Goal: Task Accomplishment & Management: Manage account settings

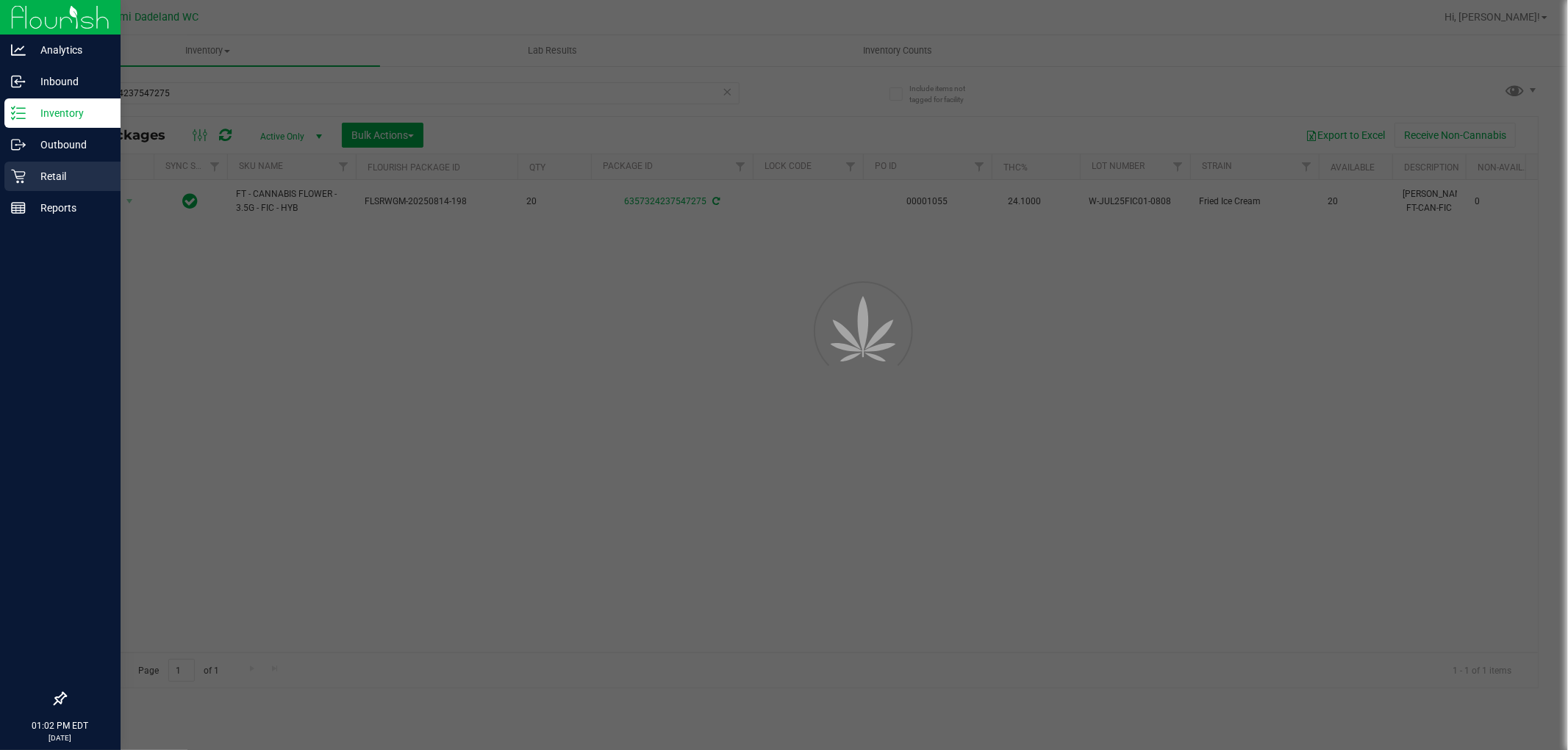
click at [12, 189] on div "Retail" at bounding box center [63, 176] width 116 height 29
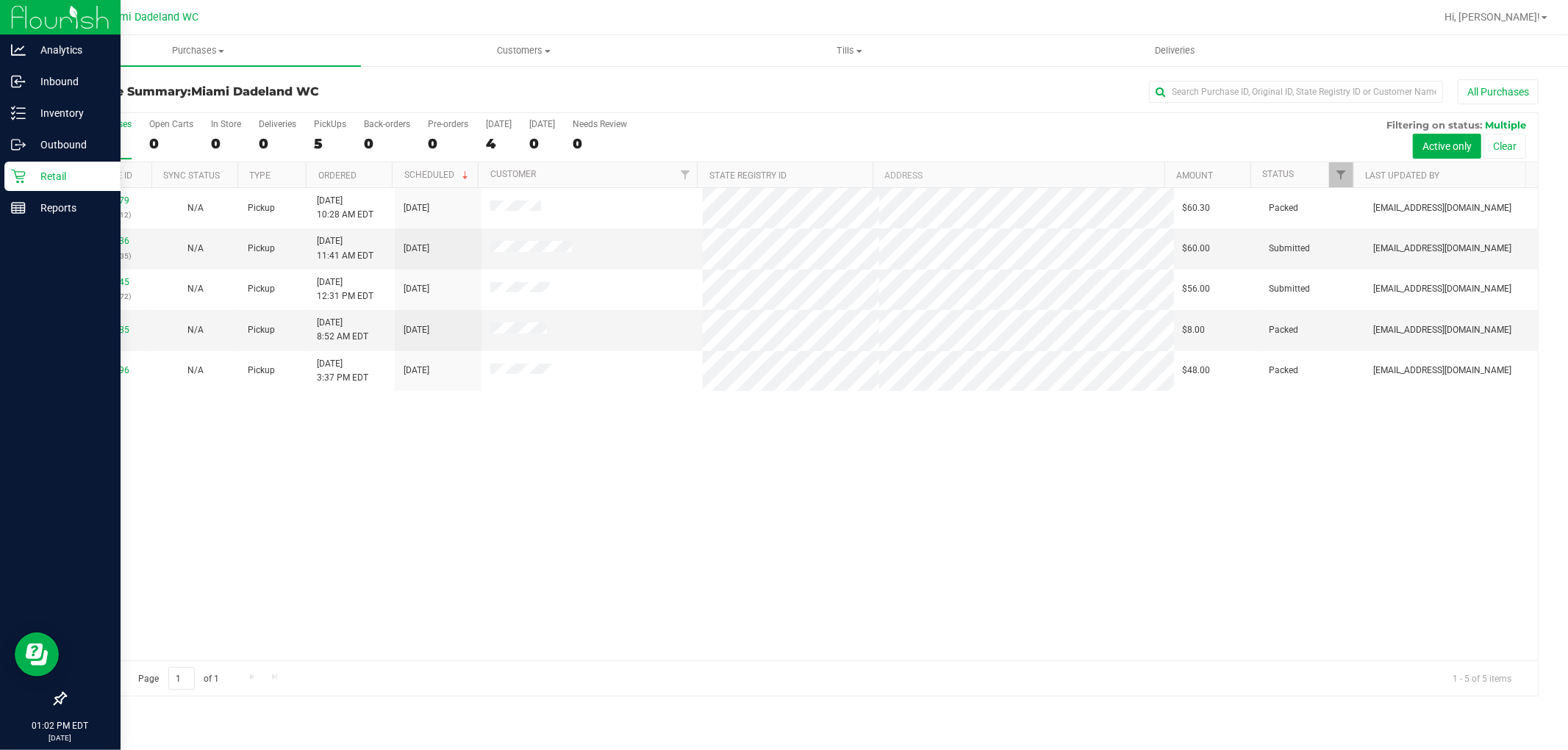
click at [1174, 547] on div "11833279 (316768712) N/A Pickup [DATE] 10:28 AM EDT 8/23/2025 $60.30 Packed [EM…" at bounding box center [801, 424] width 1472 height 472
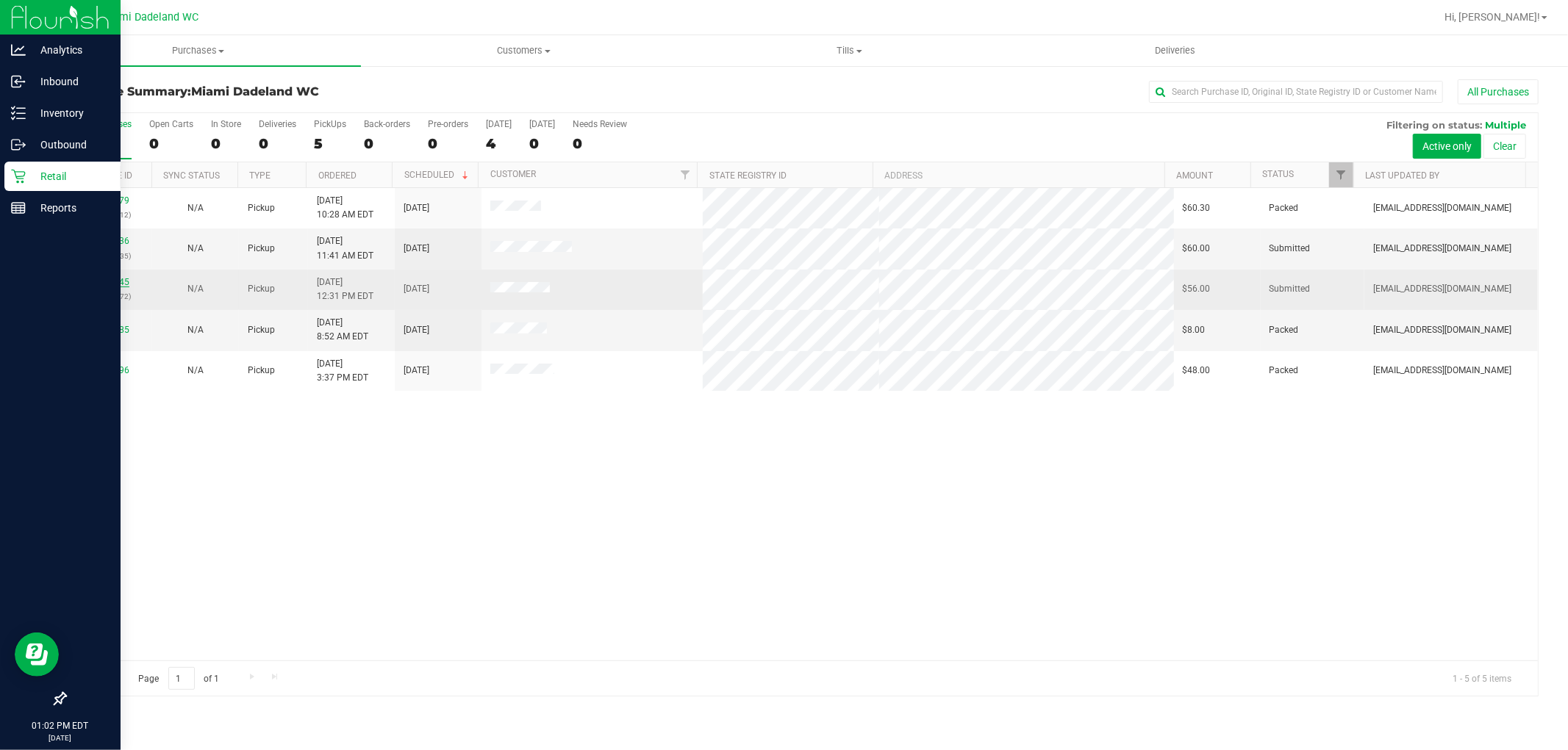
click at [123, 287] on link "11834345" at bounding box center [109, 282] width 41 height 11
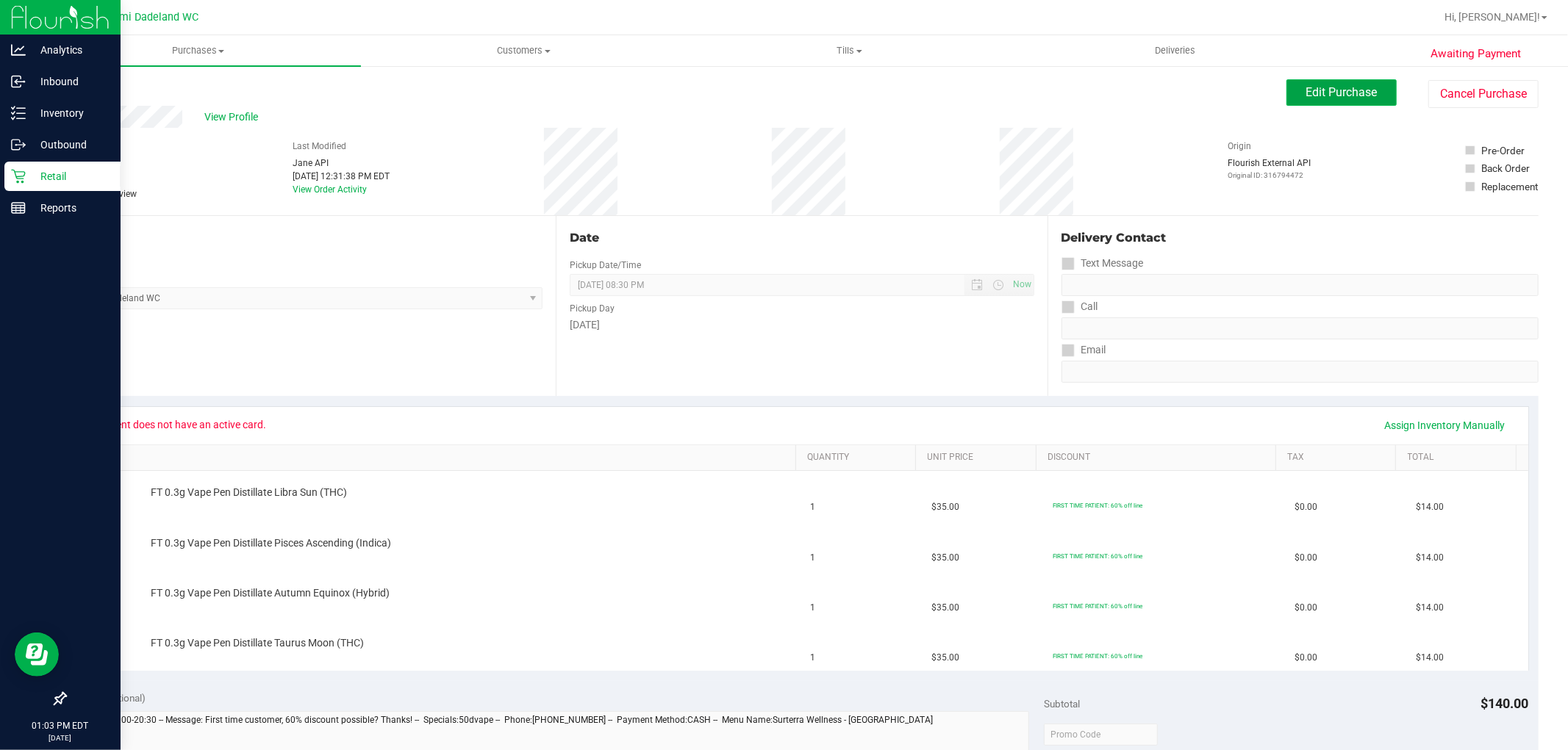
click at [1339, 92] on span "Edit Purchase" at bounding box center [1342, 92] width 71 height 14
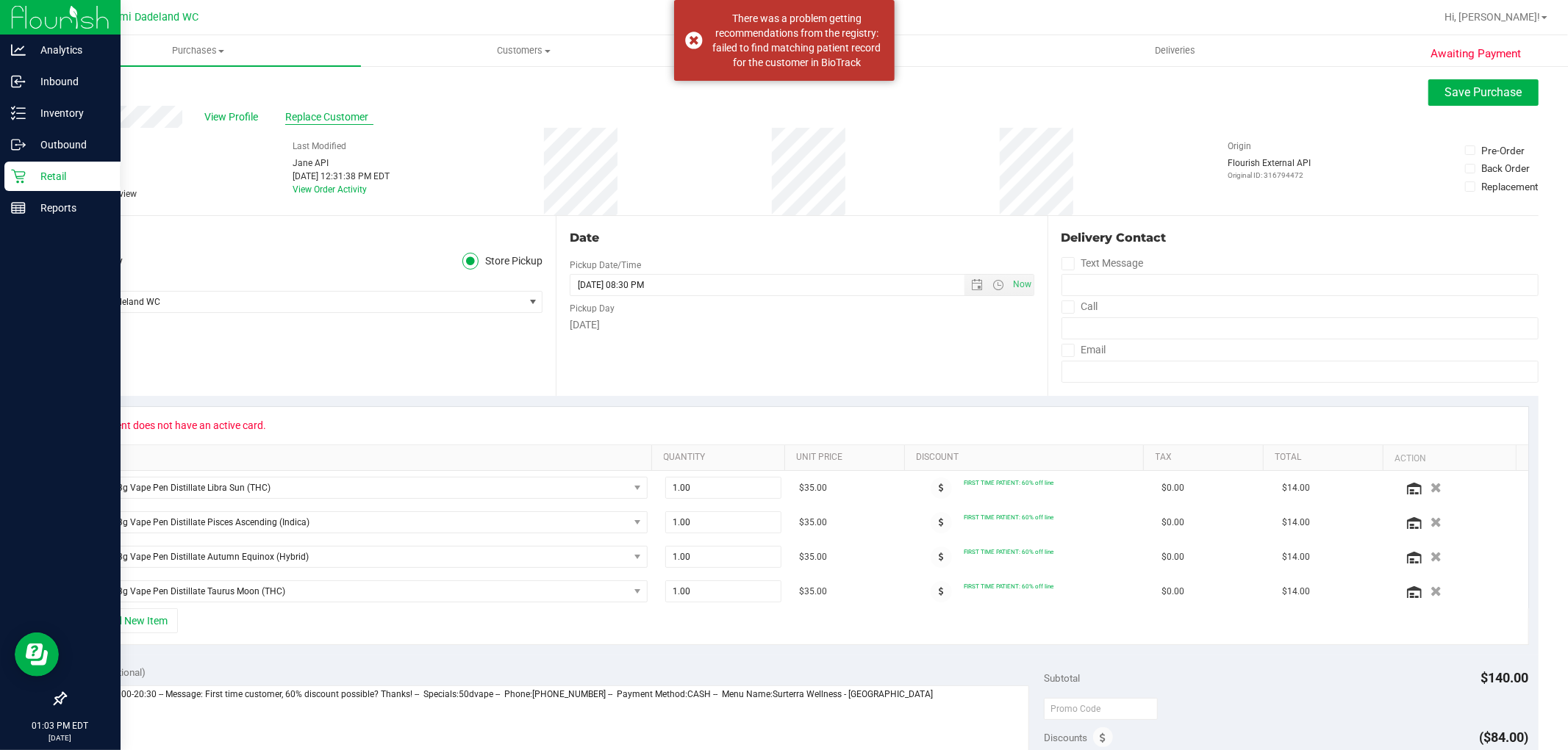
click at [333, 115] on span "Replace Customer" at bounding box center [329, 117] width 88 height 15
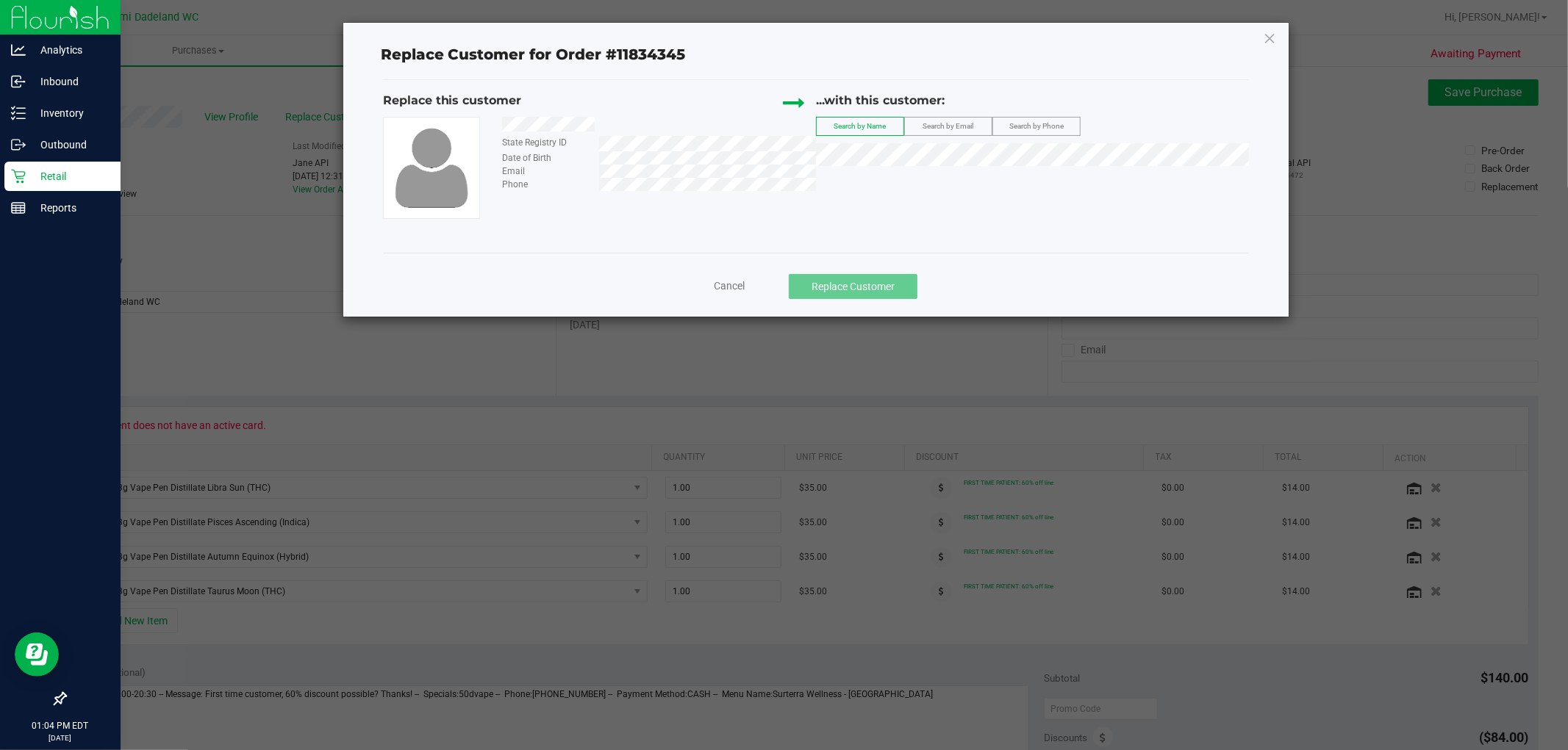
click at [963, 135] on label "Search by Email" at bounding box center [947, 127] width 87 height 18
click at [962, 122] on span "Search by Email" at bounding box center [947, 126] width 51 height 8
click at [692, 206] on div "State Registry ID Date of Birth Email Phone" at bounding box center [599, 168] width 433 height 102
click at [729, 287] on span "Cancel" at bounding box center [729, 286] width 31 height 12
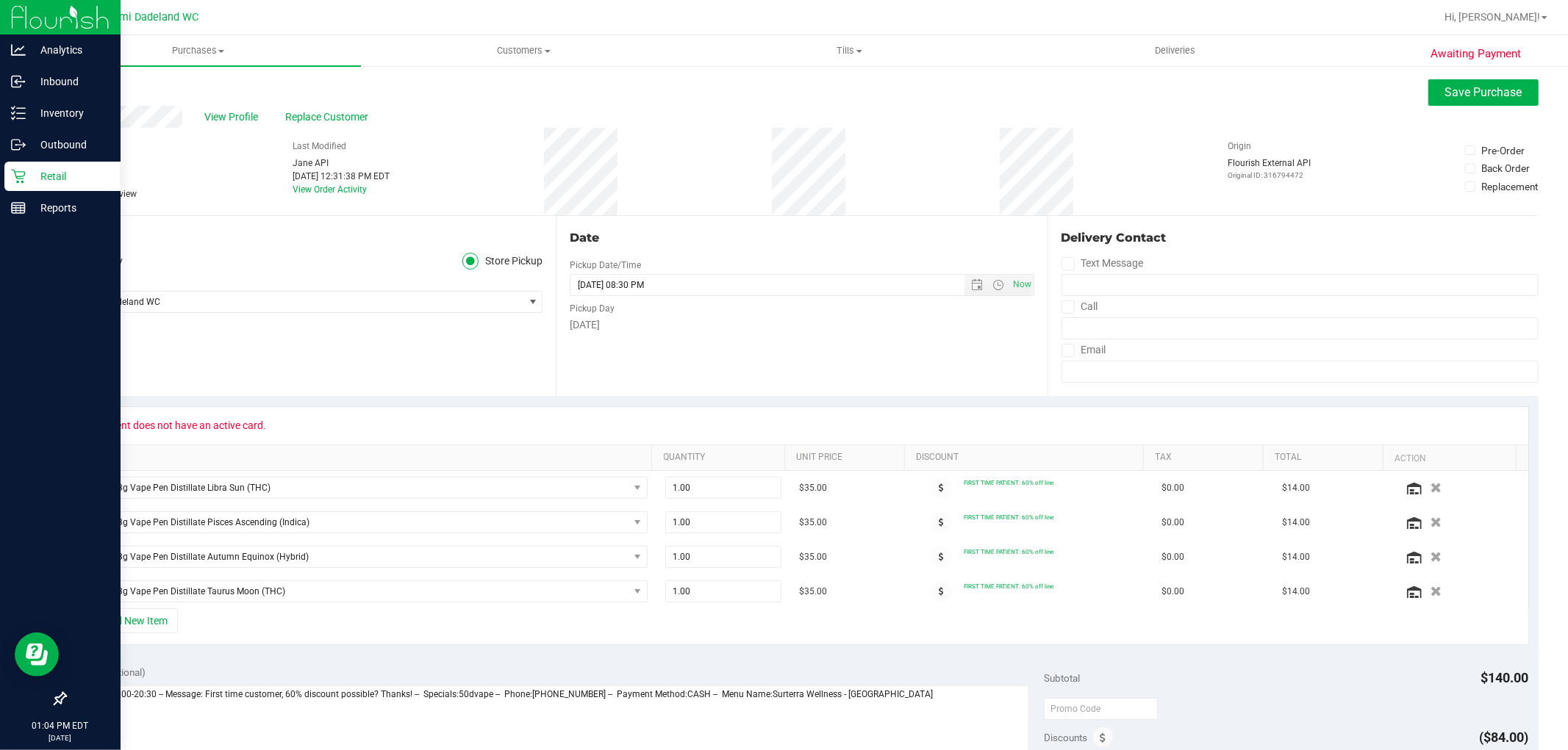
click at [272, 329] on div "Location Delivery Store Pickup Store [GEOGRAPHIC_DATA] WC Select Store [PERSON_…" at bounding box center [310, 306] width 491 height 180
click at [245, 121] on span "View Profile" at bounding box center [234, 117] width 59 height 15
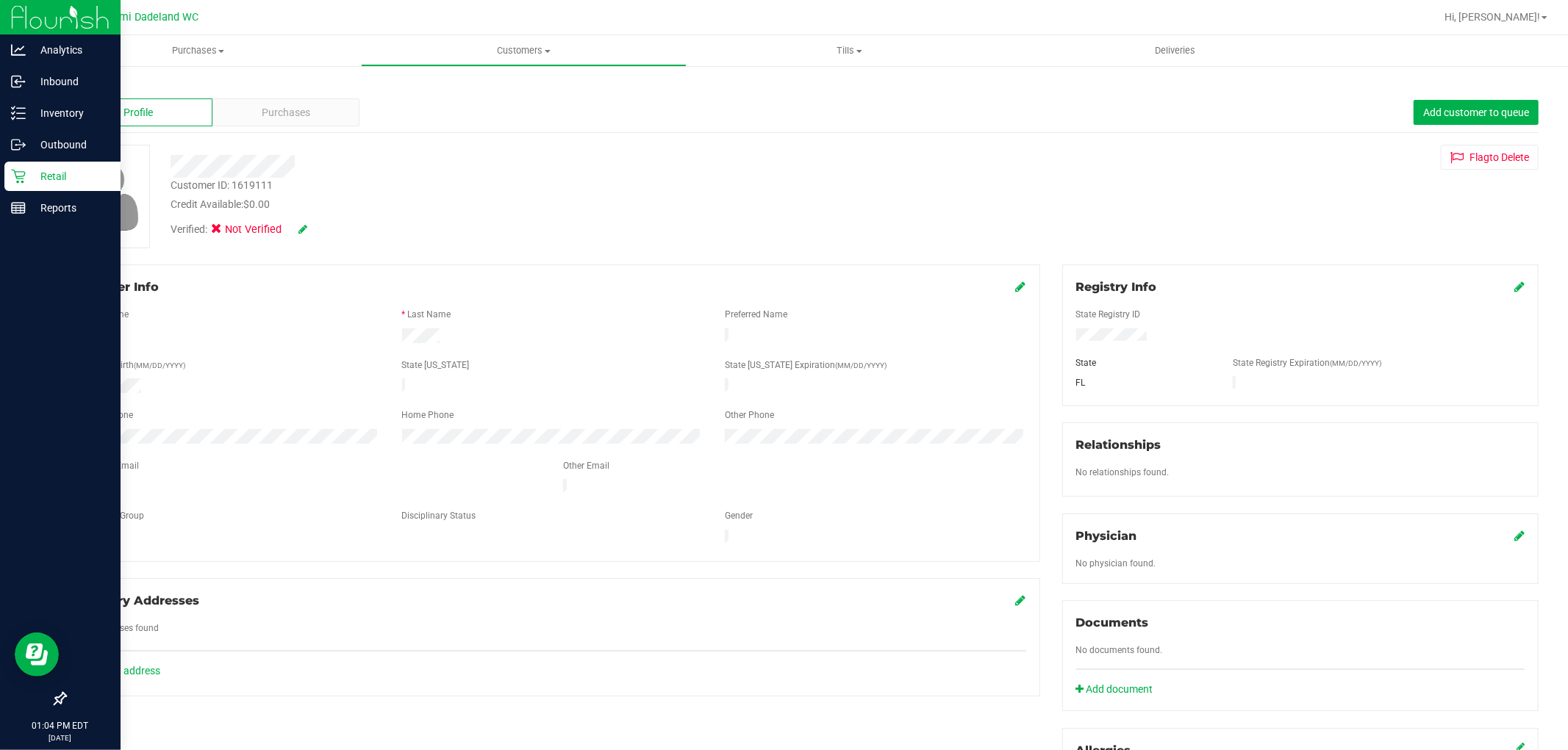
click at [1514, 290] on icon at bounding box center [1519, 286] width 11 height 12
click at [1511, 288] on icon at bounding box center [1517, 288] width 13 height 12
click at [1015, 288] on icon at bounding box center [1021, 286] width 11 height 12
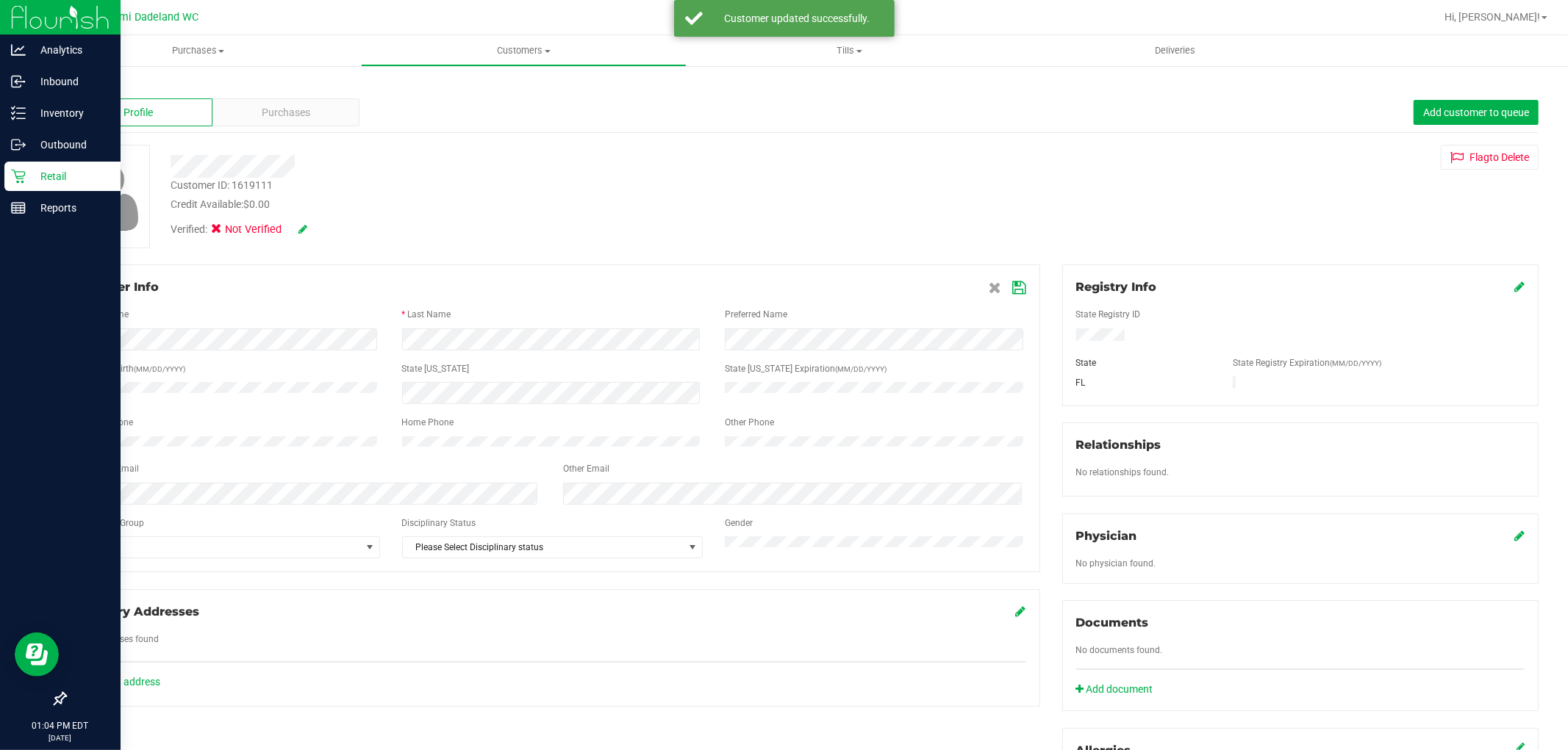
click at [301, 228] on icon at bounding box center [303, 229] width 9 height 11
click at [221, 231] on icon at bounding box center [221, 231] width 10 height 0
click at [0, 0] on input "Medical" at bounding box center [0, 0] width 0 height 0
click at [1013, 293] on icon at bounding box center [1019, 288] width 13 height 12
click at [325, 229] on icon at bounding box center [322, 230] width 12 height 11
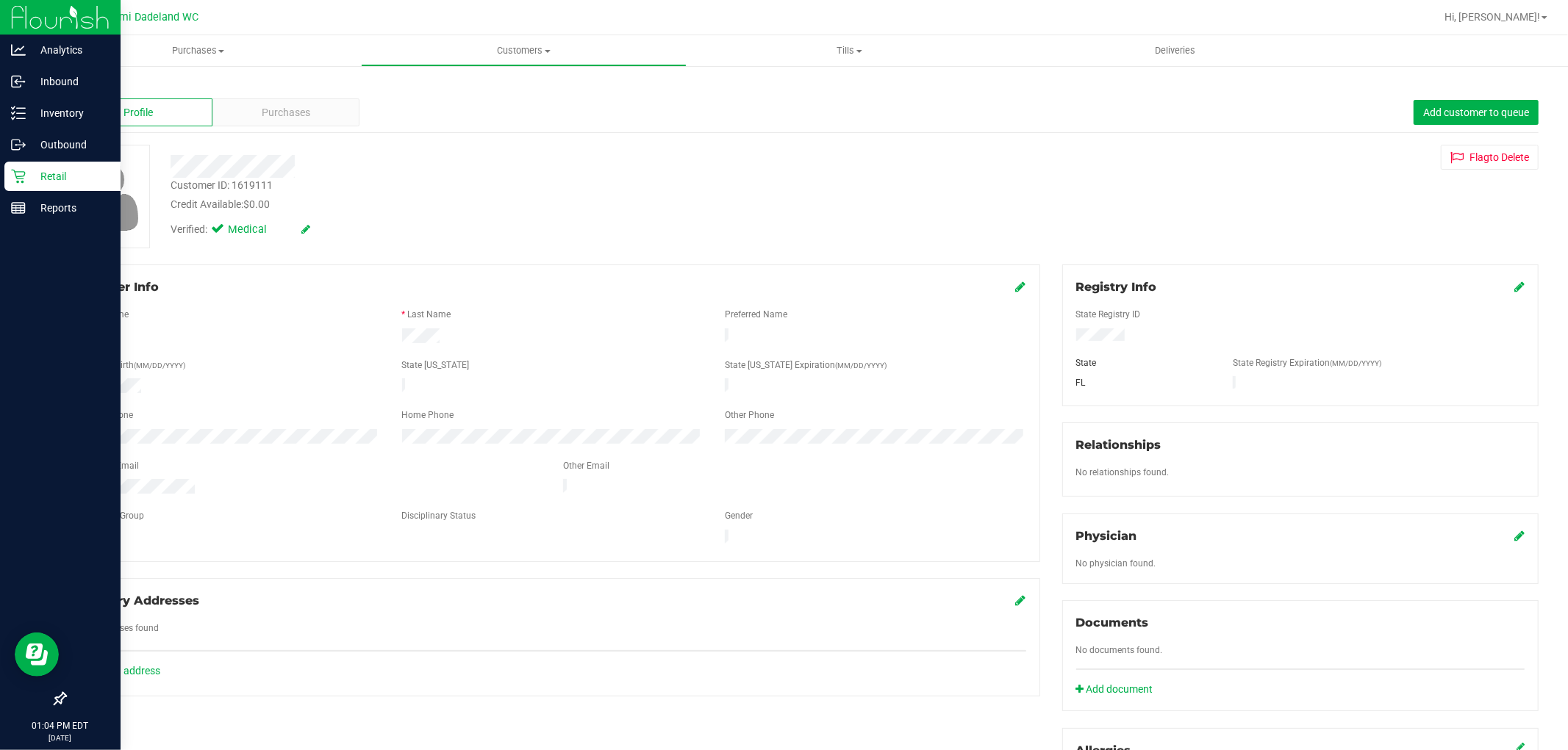
click at [66, 85] on icon at bounding box center [65, 86] width 3 height 9
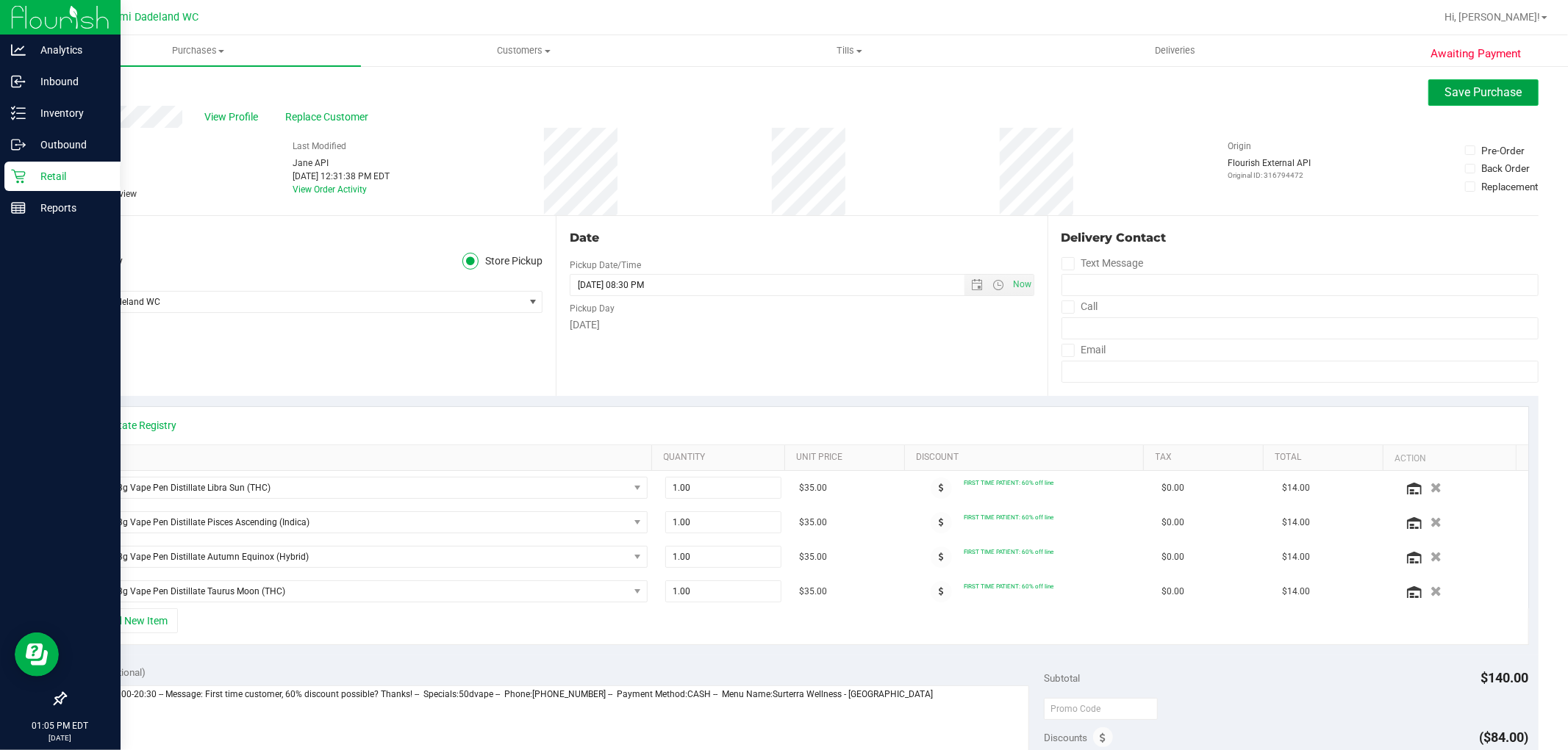
click at [1464, 103] on button "Save Purchase" at bounding box center [1482, 93] width 110 height 27
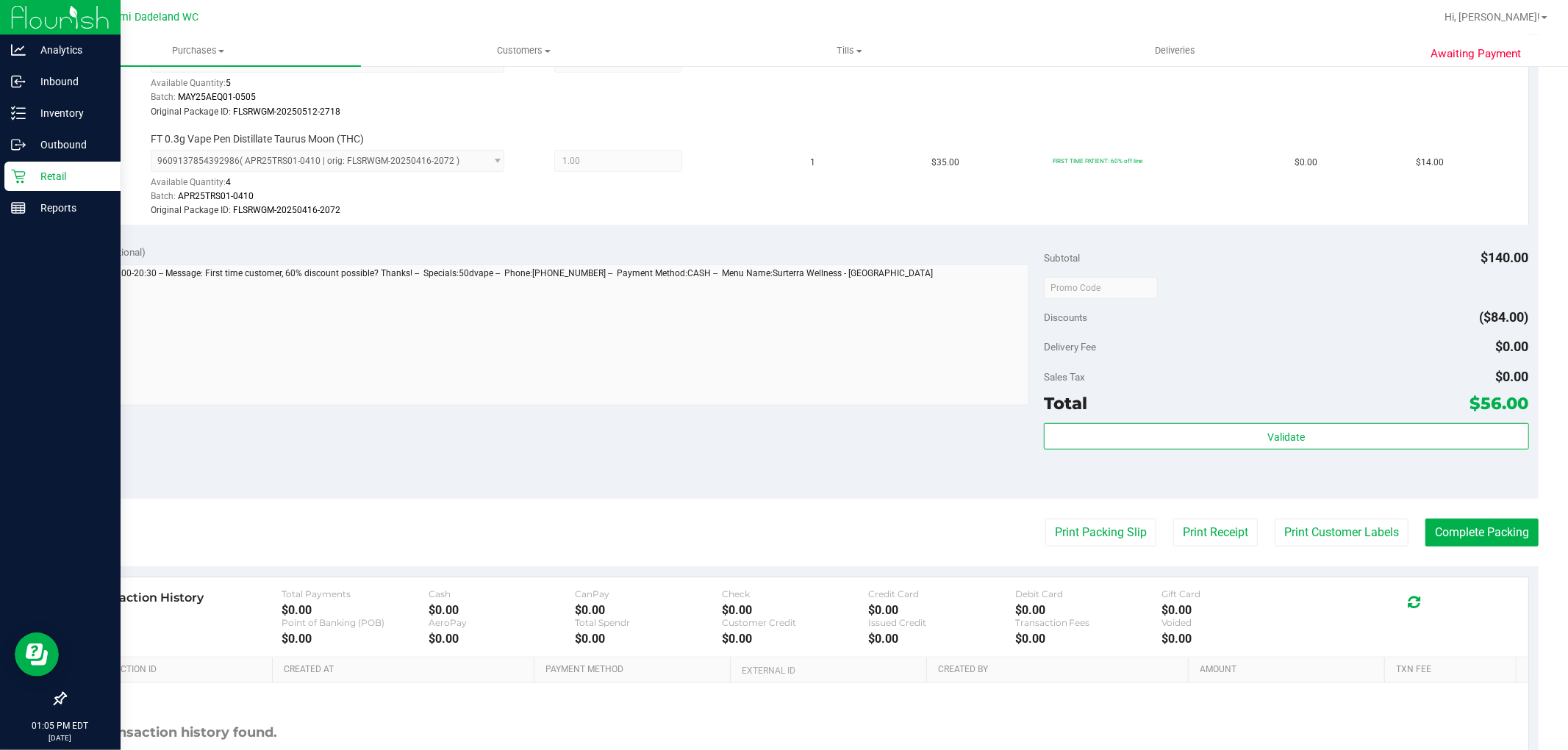
scroll to position [764, 0]
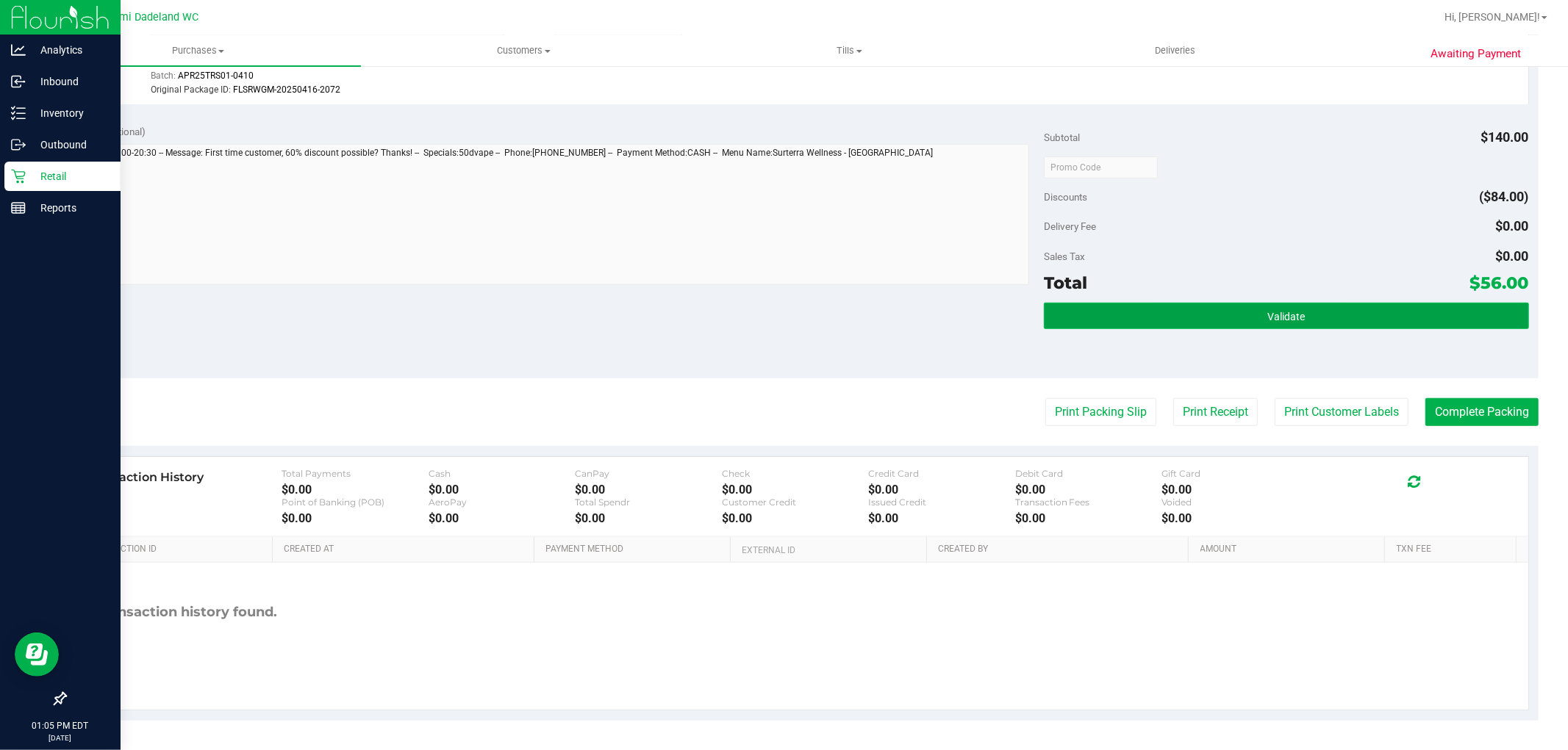
click at [1224, 323] on button "Validate" at bounding box center [1286, 316] width 484 height 27
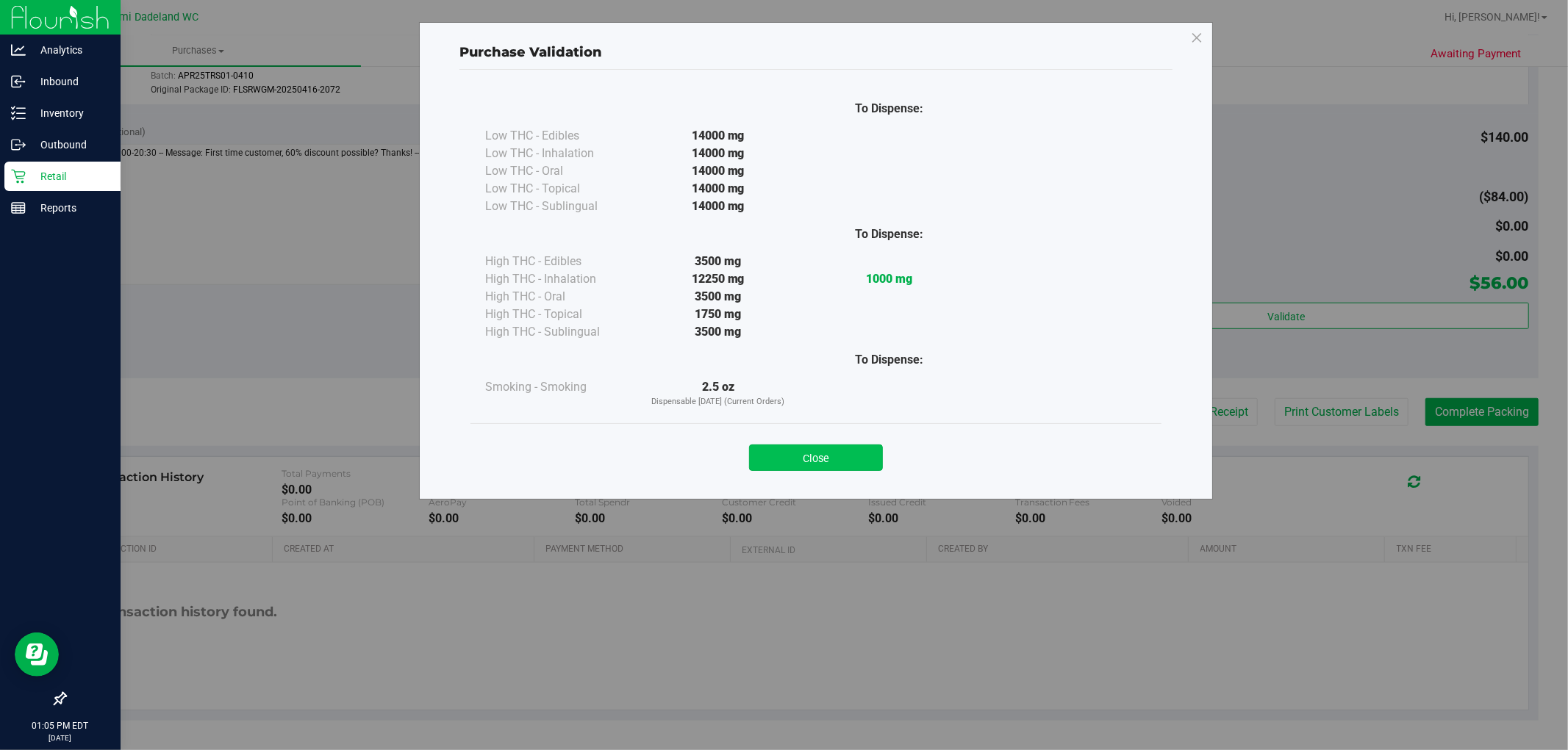
click at [857, 454] on button "Close" at bounding box center [816, 458] width 134 height 27
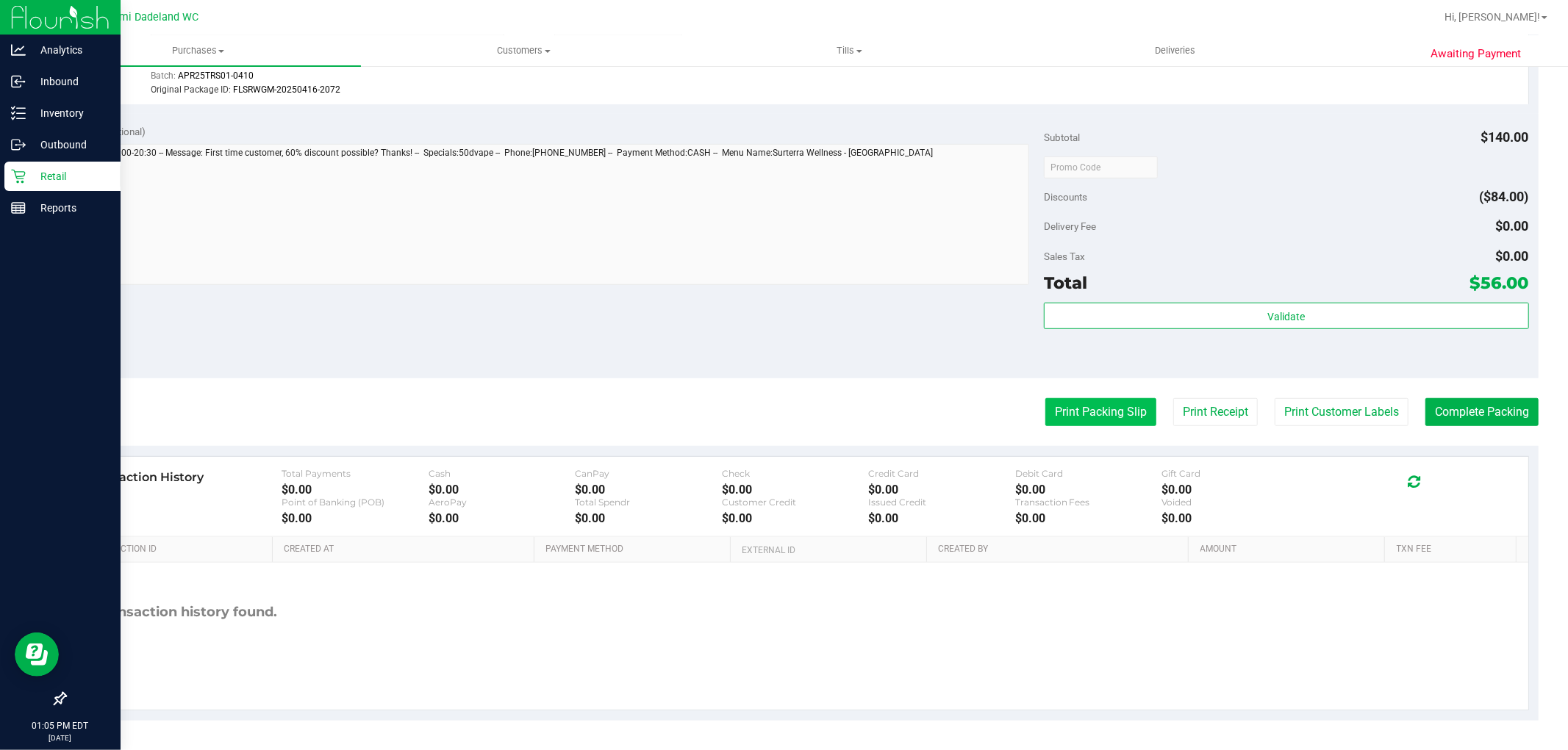
click at [1097, 410] on button "Print Packing Slip" at bounding box center [1100, 412] width 111 height 28
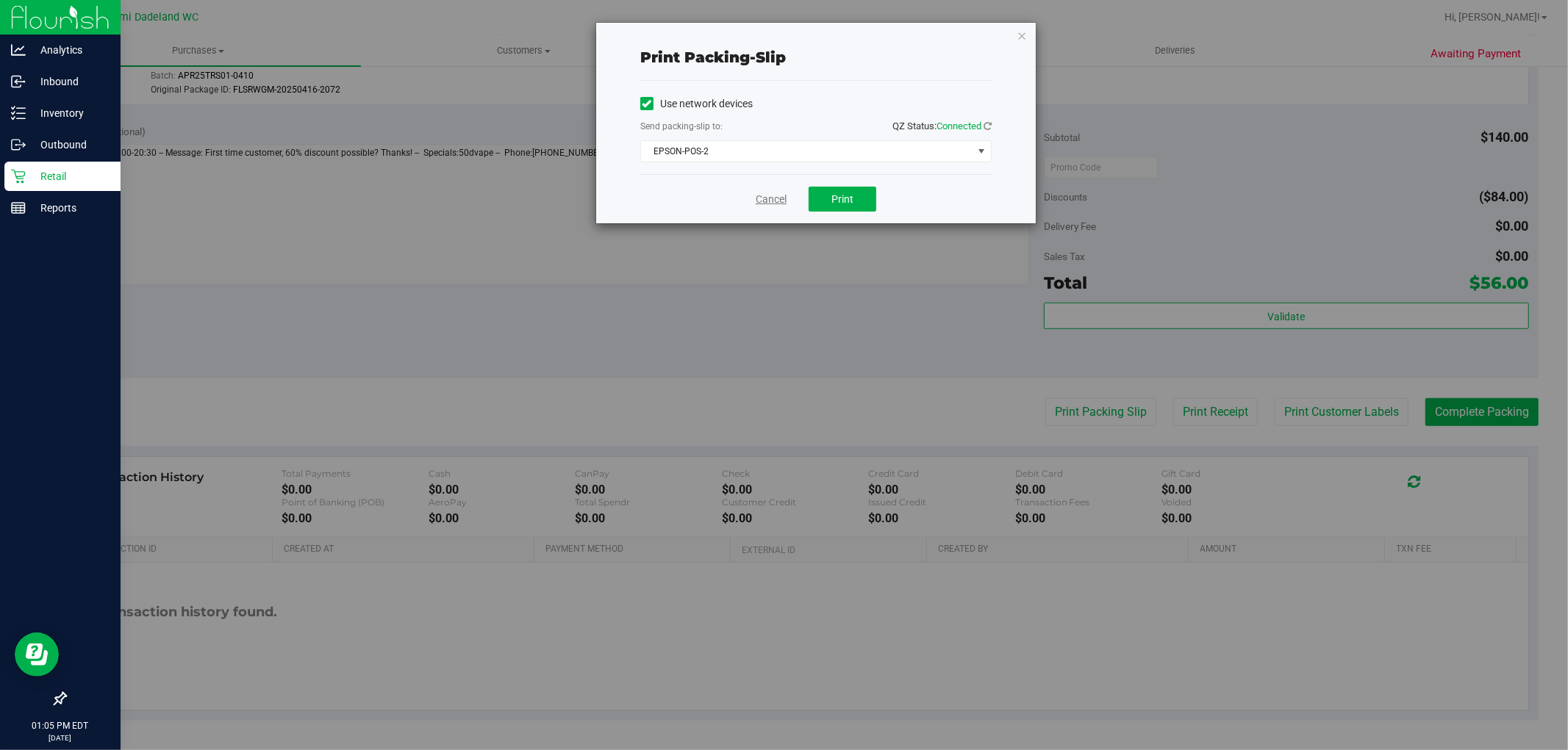
click at [765, 194] on link "Cancel" at bounding box center [771, 199] width 31 height 15
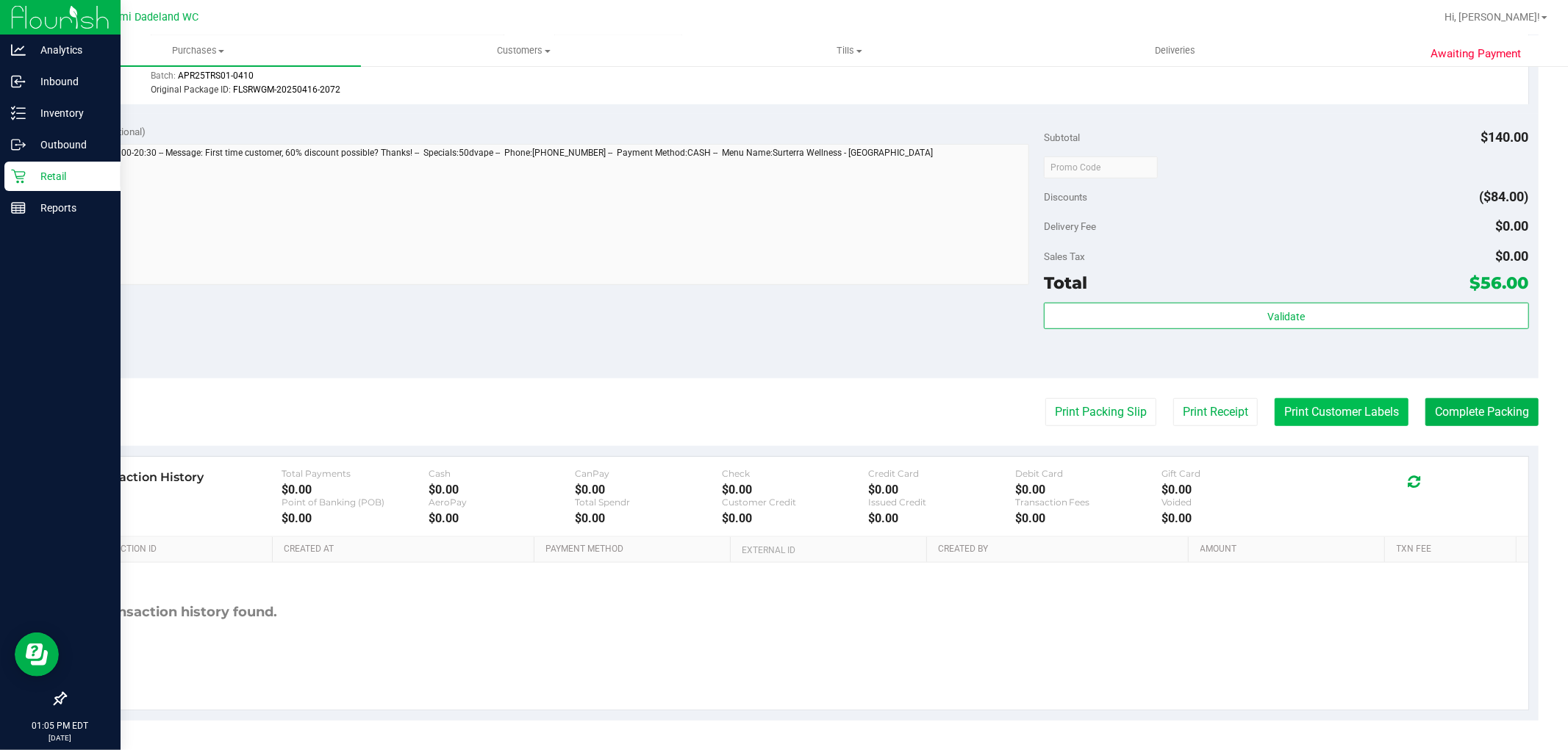
click at [1331, 409] on button "Print Customer Labels" at bounding box center [1341, 412] width 134 height 28
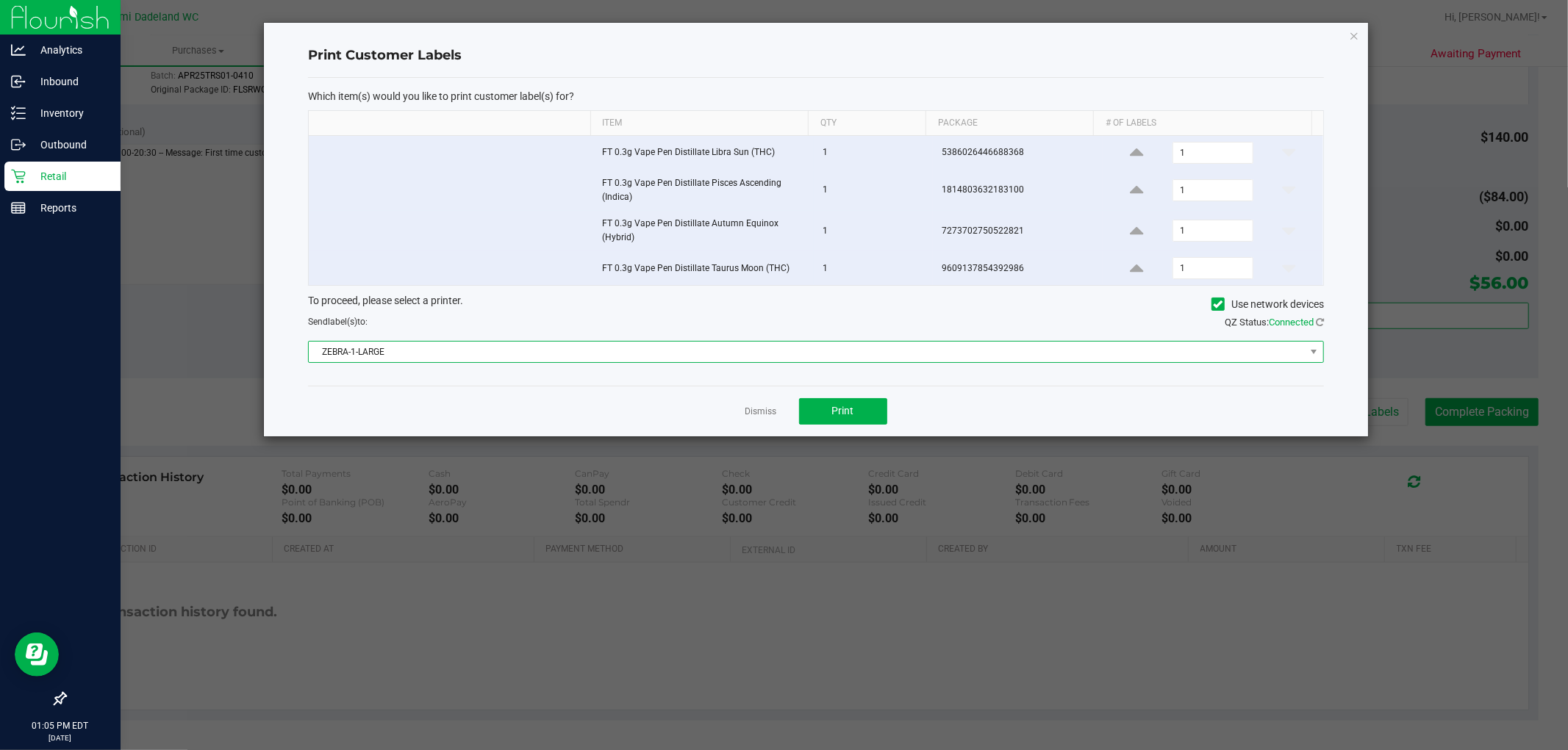
click at [617, 362] on span "ZEBRA-1-LARGE" at bounding box center [806, 352] width 996 height 21
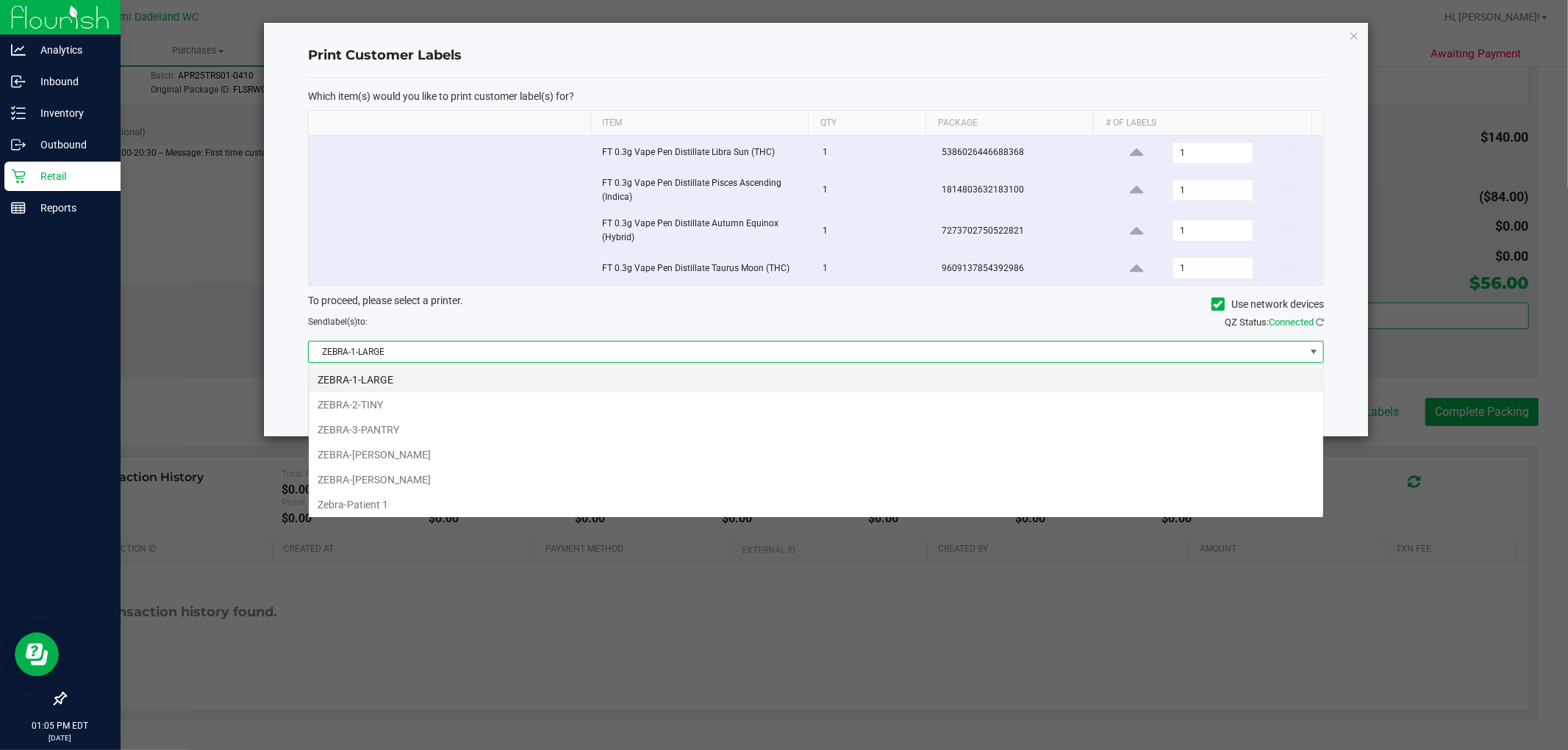
scroll to position [22, 1015]
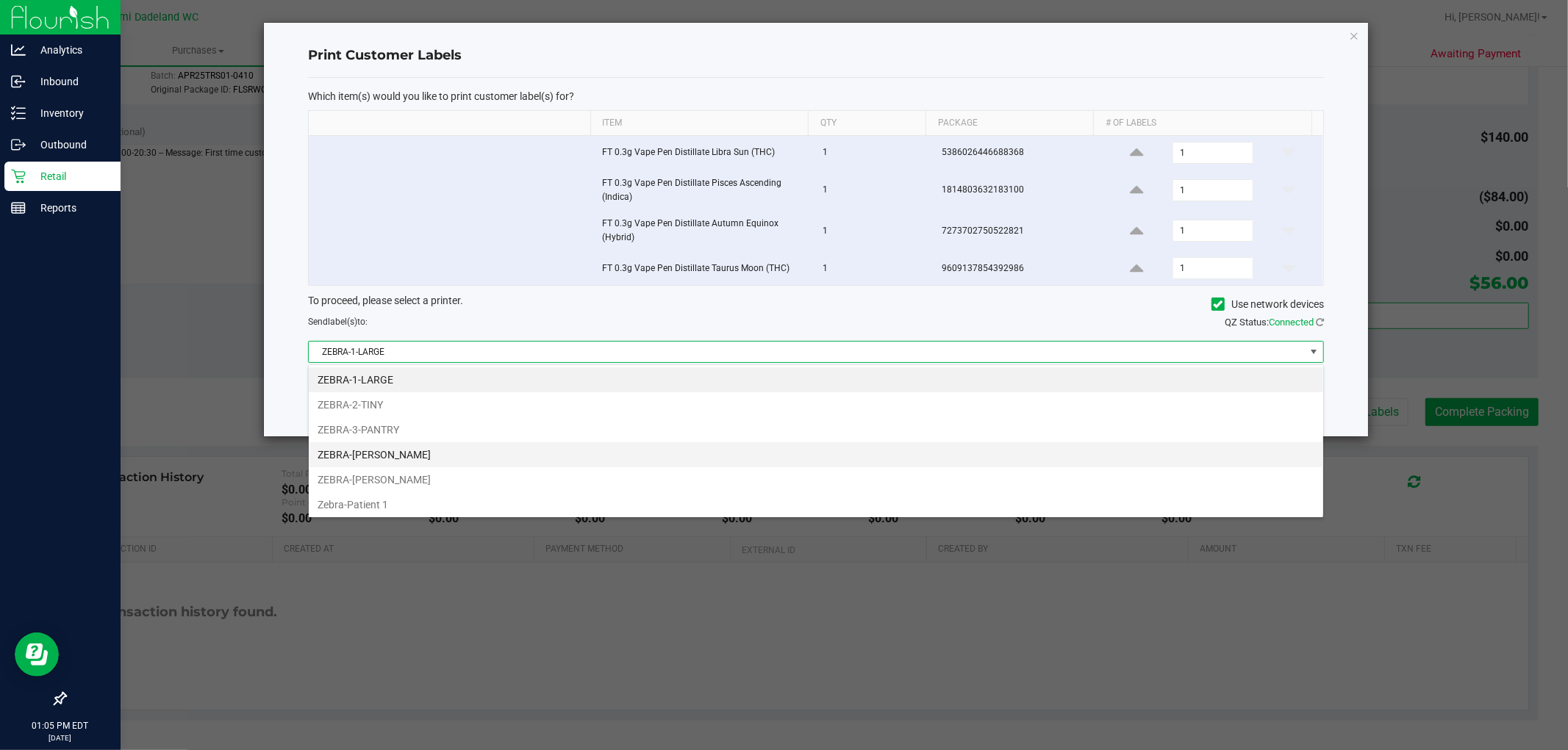
click at [488, 450] on li "ZEBRA-[PERSON_NAME]" at bounding box center [816, 454] width 1014 height 25
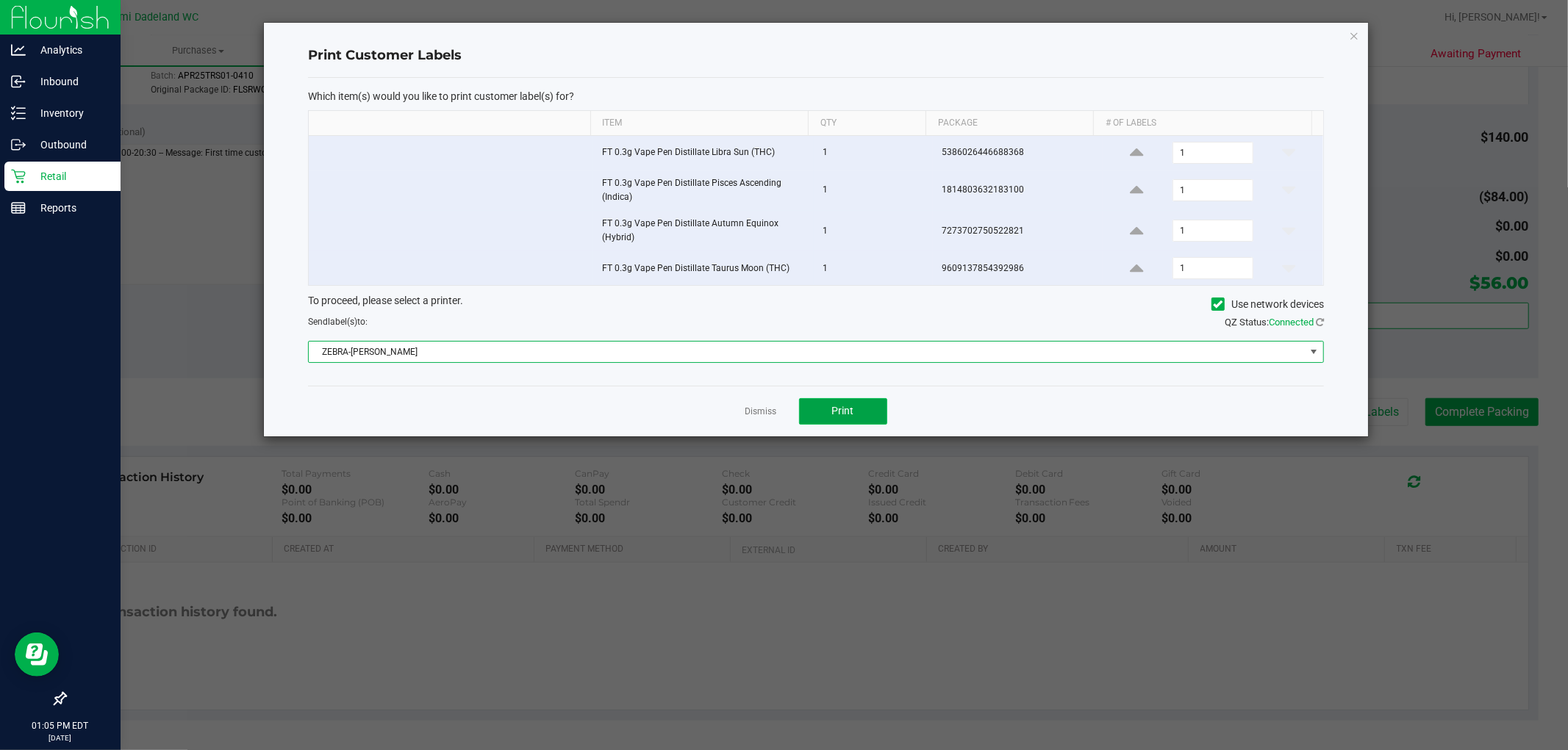
click at [862, 408] on button "Print" at bounding box center [843, 412] width 88 height 27
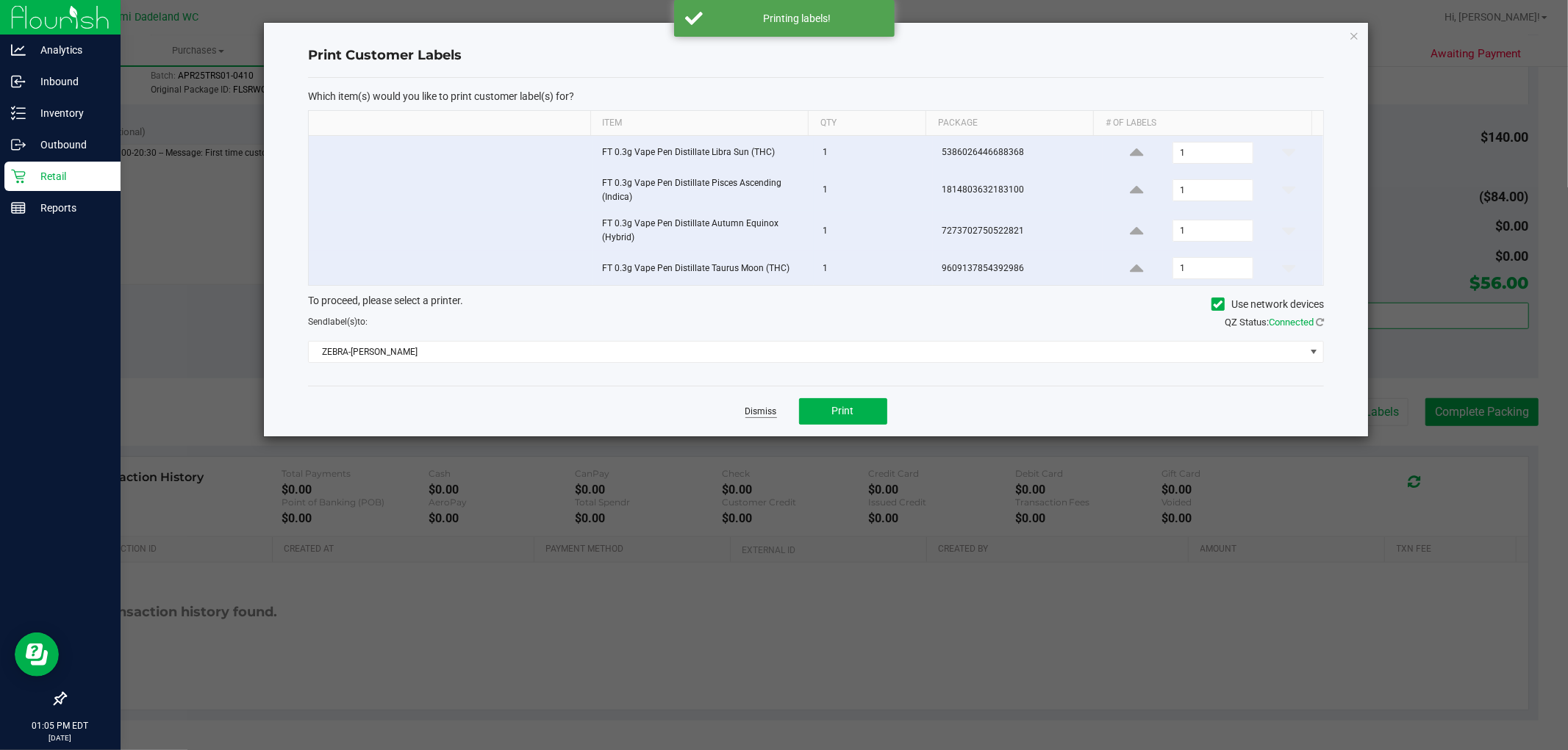
click at [774, 413] on link "Dismiss" at bounding box center [761, 412] width 31 height 12
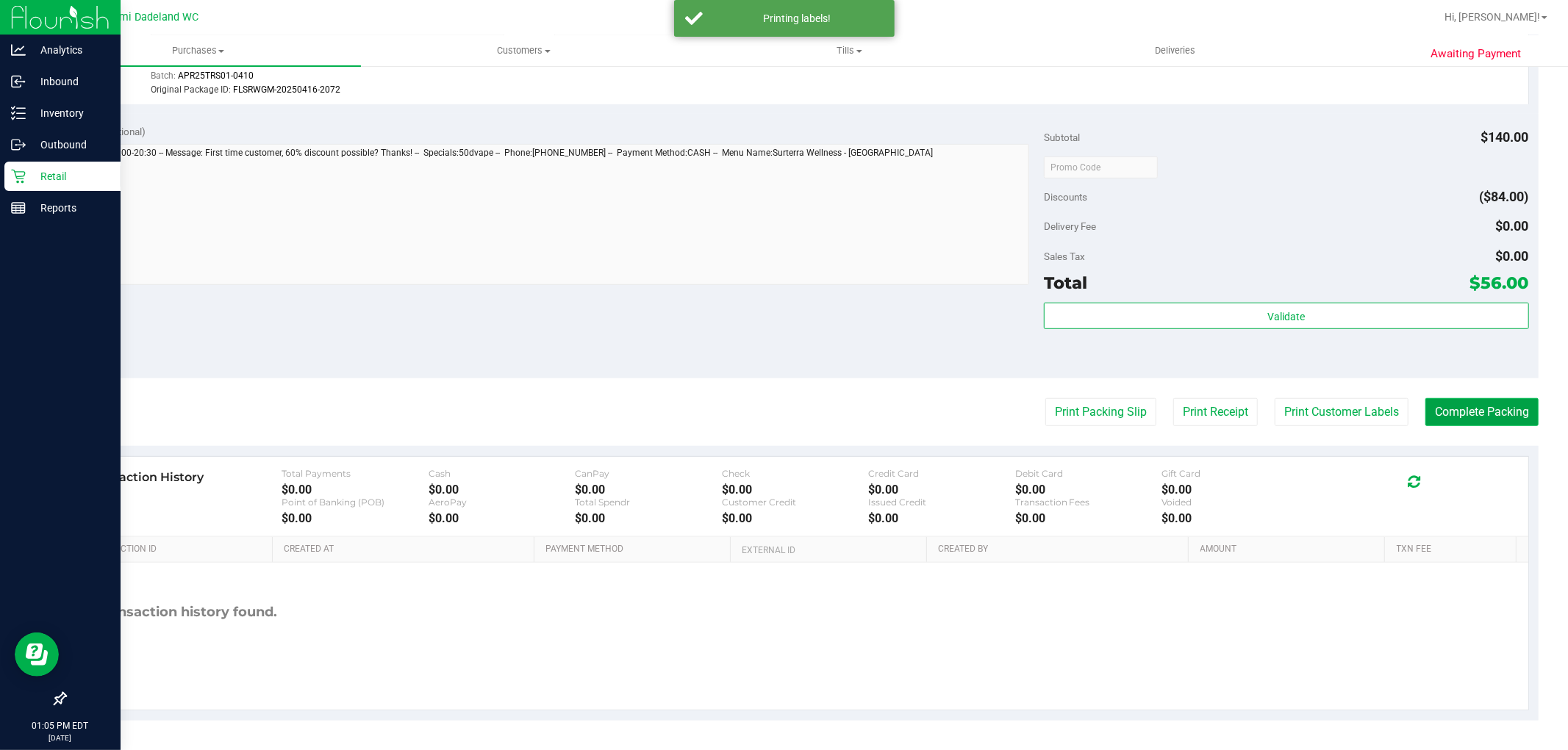
click at [1464, 403] on button "Complete Packing" at bounding box center [1481, 412] width 113 height 28
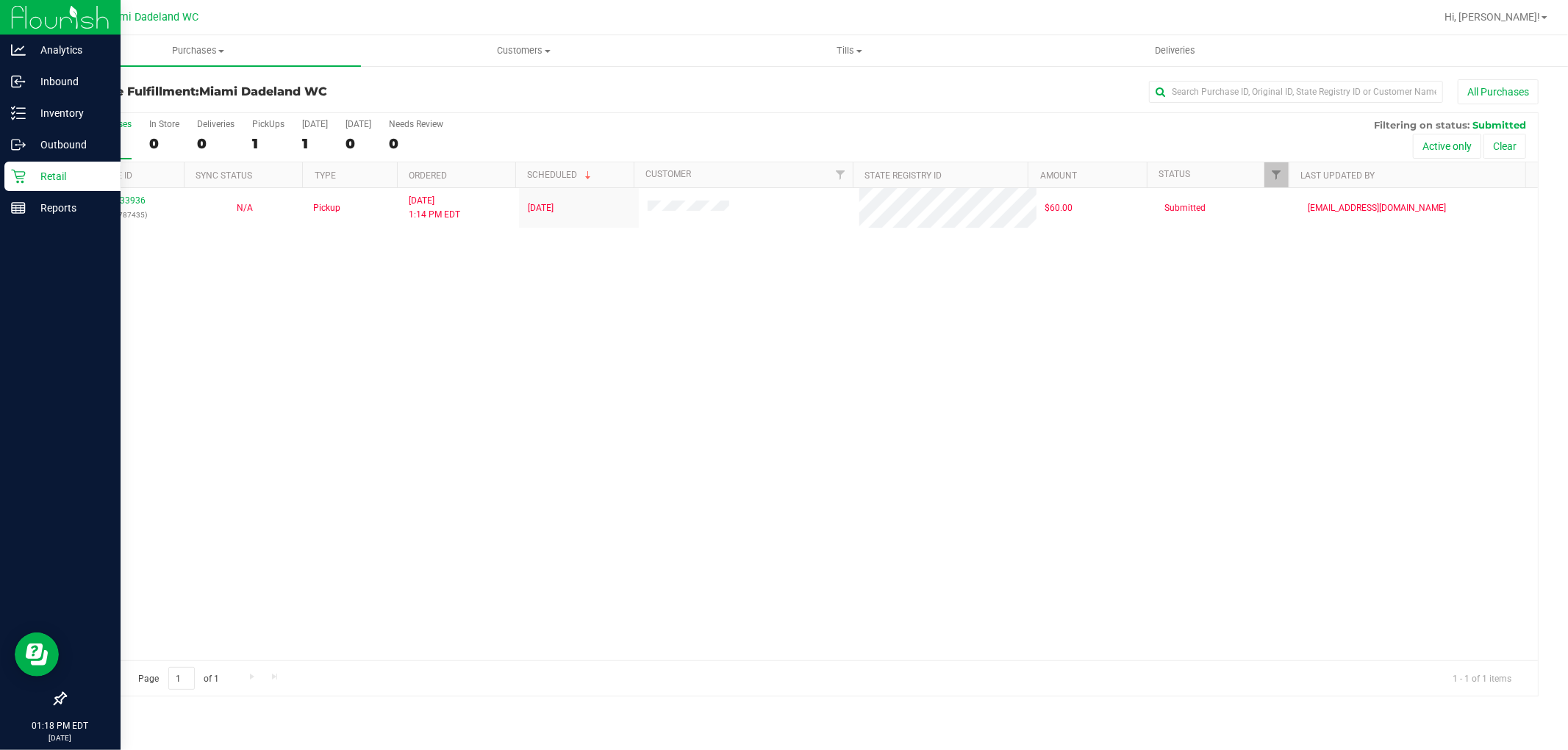
click at [13, 175] on icon at bounding box center [18, 176] width 14 height 14
